Goal: Task Accomplishment & Management: Manage account settings

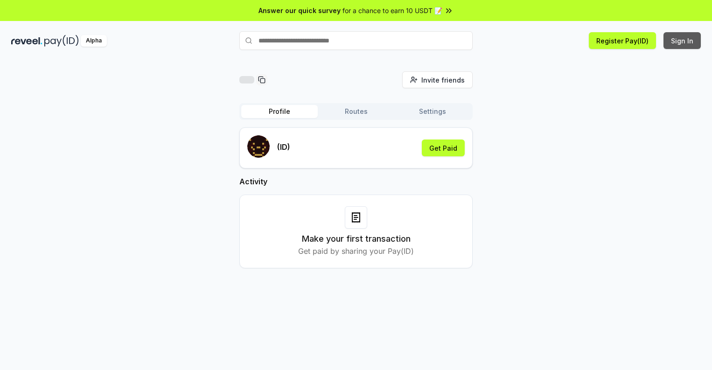
click at [682, 41] on button "Sign In" at bounding box center [681, 40] width 37 height 17
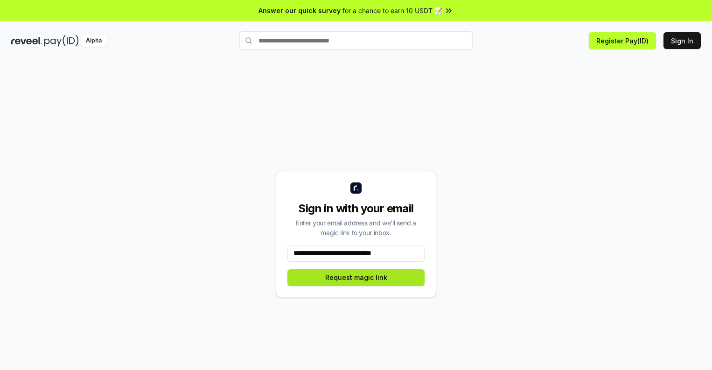
type input "**********"
click at [356, 277] on button "Request magic link" at bounding box center [355, 277] width 137 height 17
